Goal: Find contact information: Find contact information

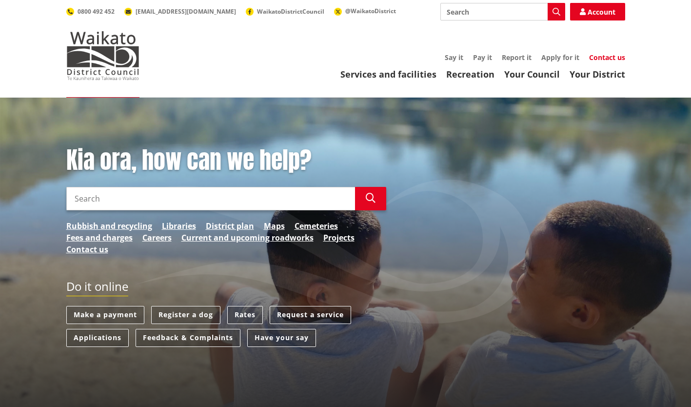
click at [613, 55] on link "Contact us" at bounding box center [607, 57] width 36 height 9
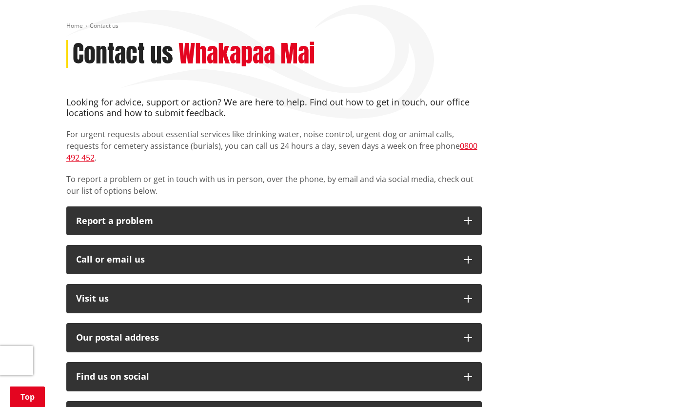
scroll to position [101, 0]
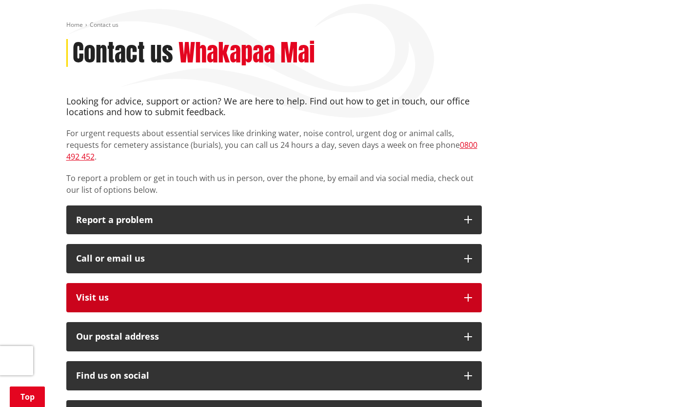
click at [382, 293] on p "Visit us" at bounding box center [265, 298] width 379 height 10
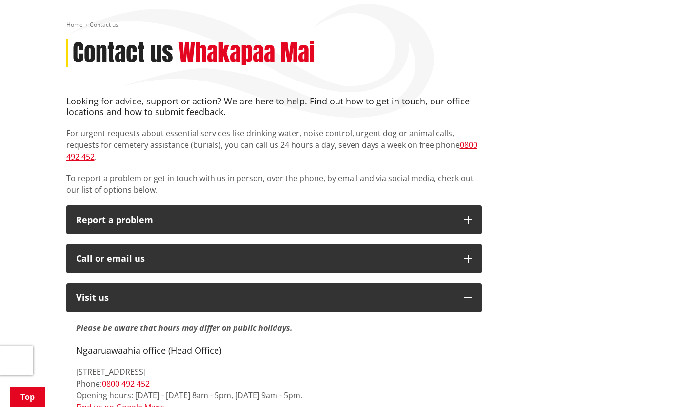
drag, startPoint x: 76, startPoint y: 359, endPoint x: 220, endPoint y: 361, distance: 144.0
click at [220, 366] on p "15 Galileo Street, Ngaaruawaahia 3720 Phone: 0800 492 452 Opening hours: Monday…" at bounding box center [274, 389] width 396 height 47
drag, startPoint x: 220, startPoint y: 361, endPoint x: 191, endPoint y: 356, distance: 29.2
copy p "15 Galileo Street, Ngaaruawaahia 3720"
